Goal: Task Accomplishment & Management: Use online tool/utility

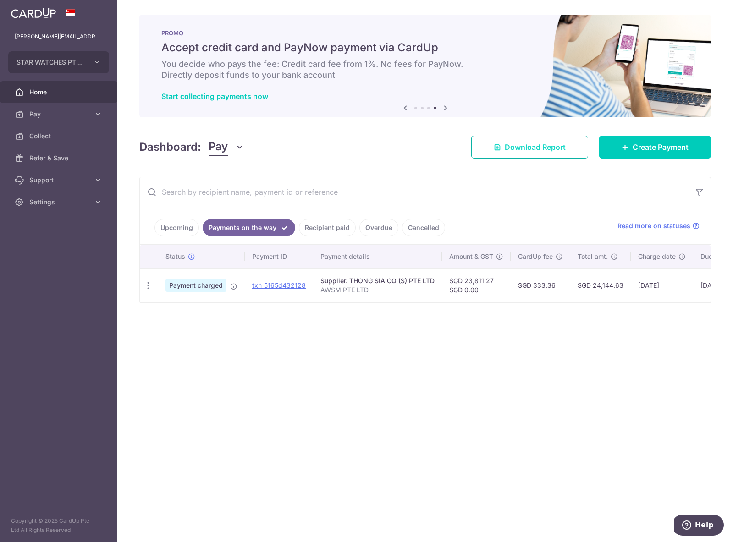
scroll to position [0, 100]
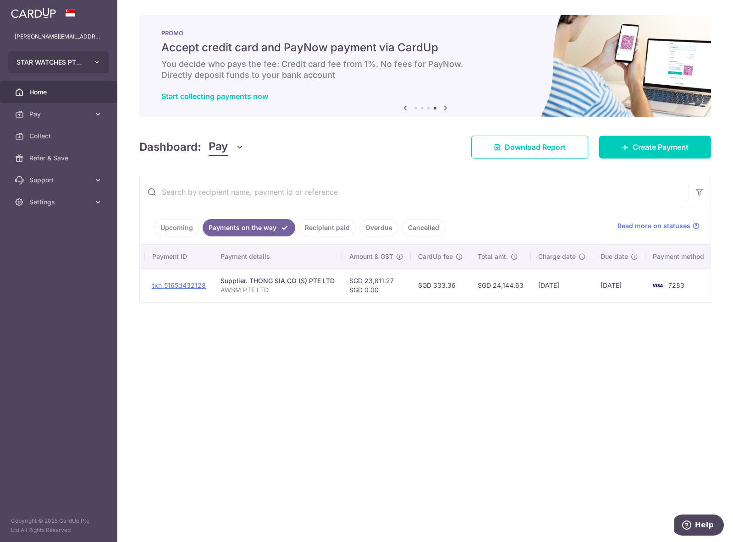
click at [93, 65] on button "STAR WATCHES PTE LTD" at bounding box center [58, 62] width 101 height 22
click at [86, 37] on p "sean+cardup@crowntpl.com" at bounding box center [59, 36] width 88 height 9
click at [79, 206] on span "Settings" at bounding box center [59, 202] width 61 height 9
click at [56, 244] on span "Logout" at bounding box center [59, 246] width 61 height 9
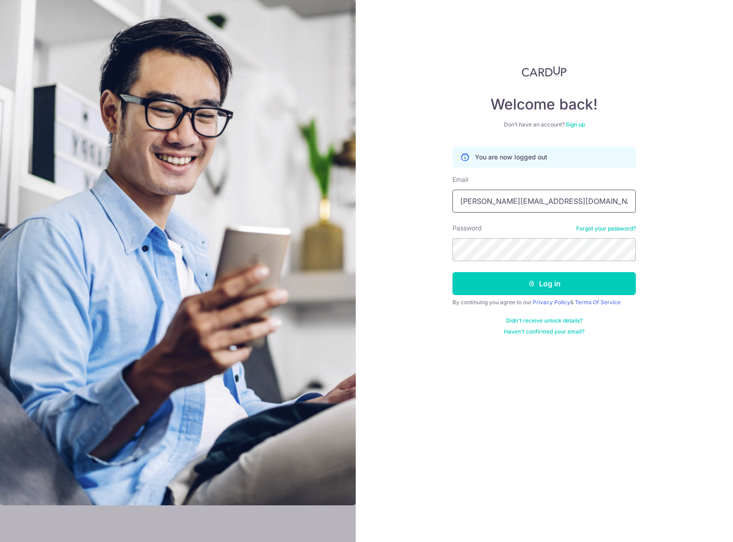
click at [533, 209] on input "sean+cardup@crowntpl.com" at bounding box center [544, 201] width 183 height 23
type input "sean@crowntpl.com"
click at [512, 287] on button "Log in" at bounding box center [544, 283] width 183 height 23
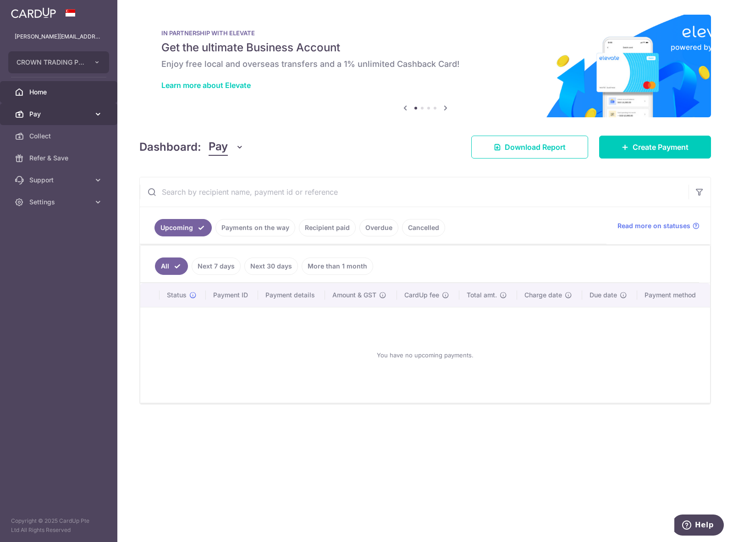
click at [73, 115] on span "Pay" at bounding box center [59, 114] width 61 height 9
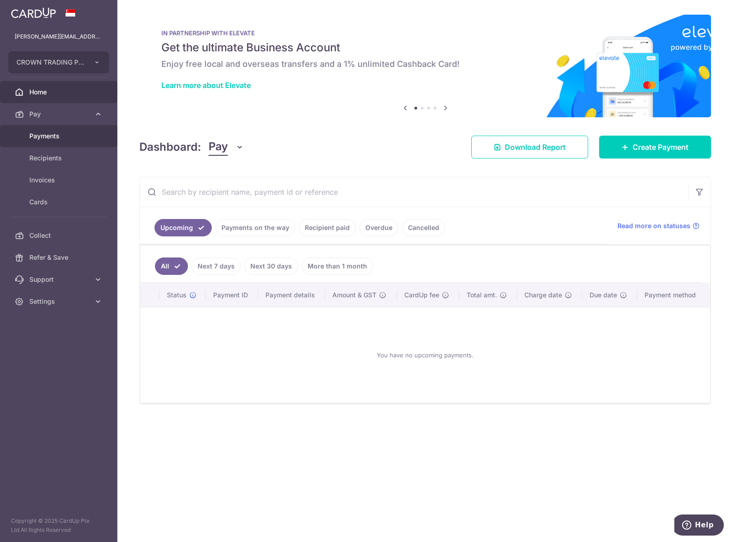
click at [55, 131] on link "Payments" at bounding box center [58, 136] width 117 height 22
